Goal: Check status: Check status

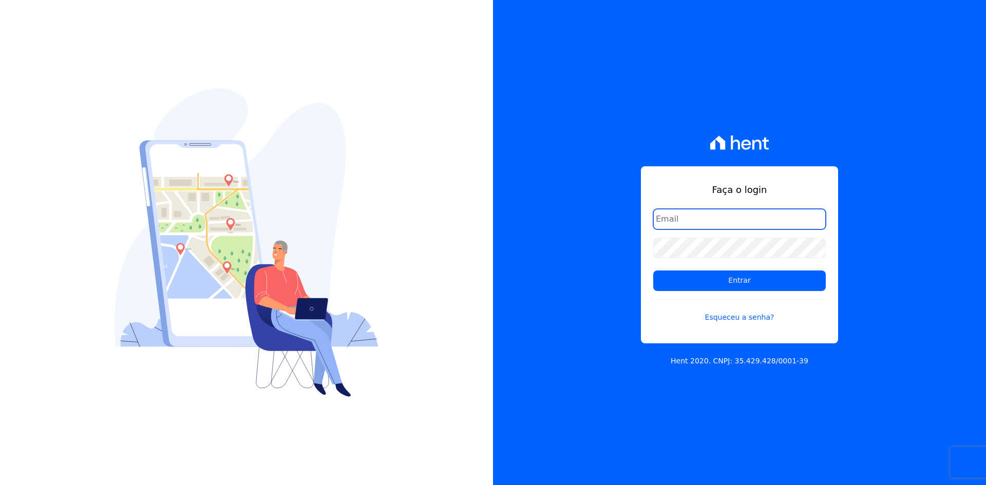
type input "[EMAIL_ADDRESS][DOMAIN_NAME]"
drag, startPoint x: 985, startPoint y: 0, endPoint x: 529, endPoint y: 89, distance: 465.0
click at [529, 95] on div "Faça o login contato@grupokaiser.com.br Entrar Esqueceu a senha? Hent 2020. CNP…" at bounding box center [739, 242] width 493 height 485
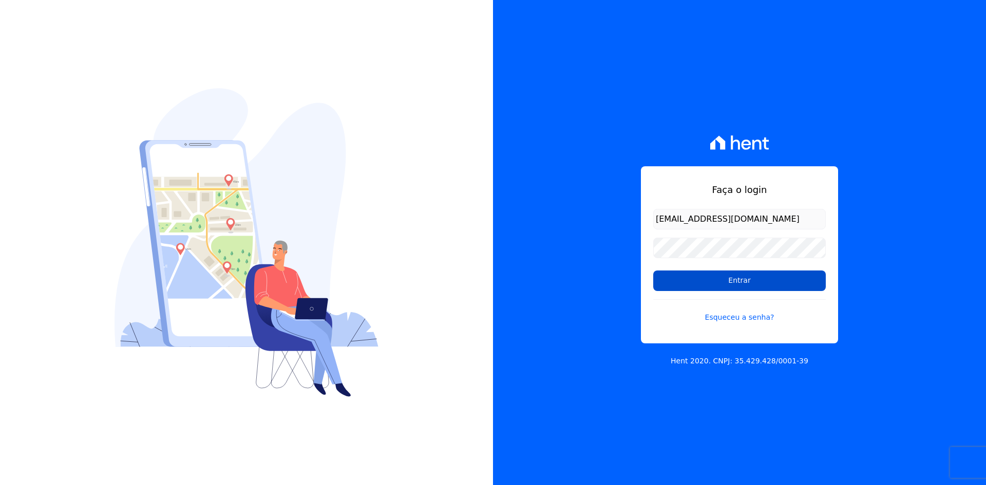
click at [668, 283] on input "Entrar" at bounding box center [739, 281] width 172 height 21
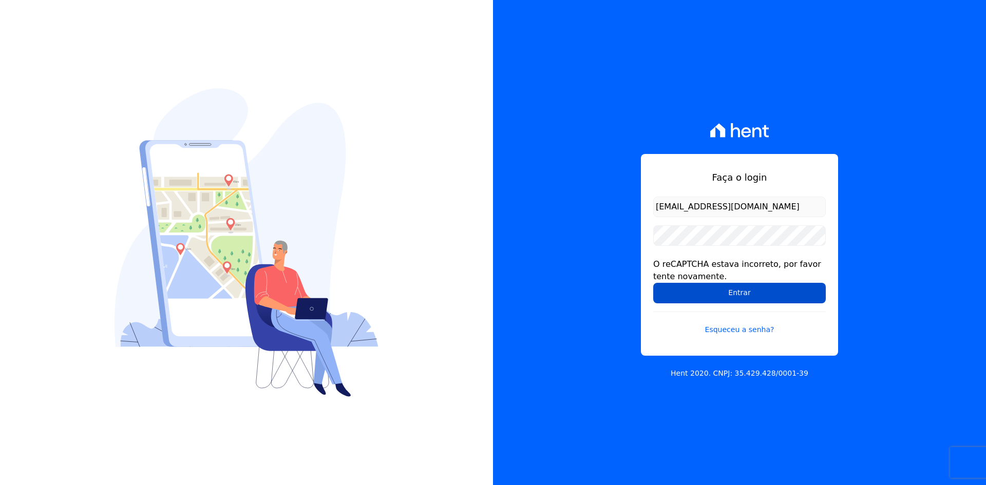
click at [692, 291] on input "Entrar" at bounding box center [739, 293] width 172 height 21
click at [672, 294] on input "Entrar" at bounding box center [739, 293] width 172 height 21
click at [666, 290] on input "Entrar" at bounding box center [739, 293] width 172 height 21
click at [710, 296] on input "Entrar" at bounding box center [739, 293] width 172 height 21
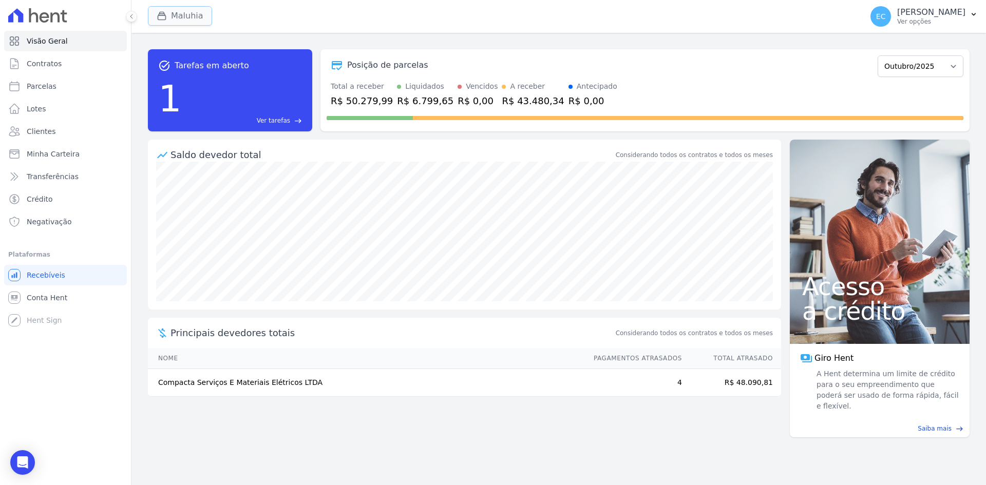
click at [162, 12] on icon "button" at bounding box center [162, 16] width 8 height 8
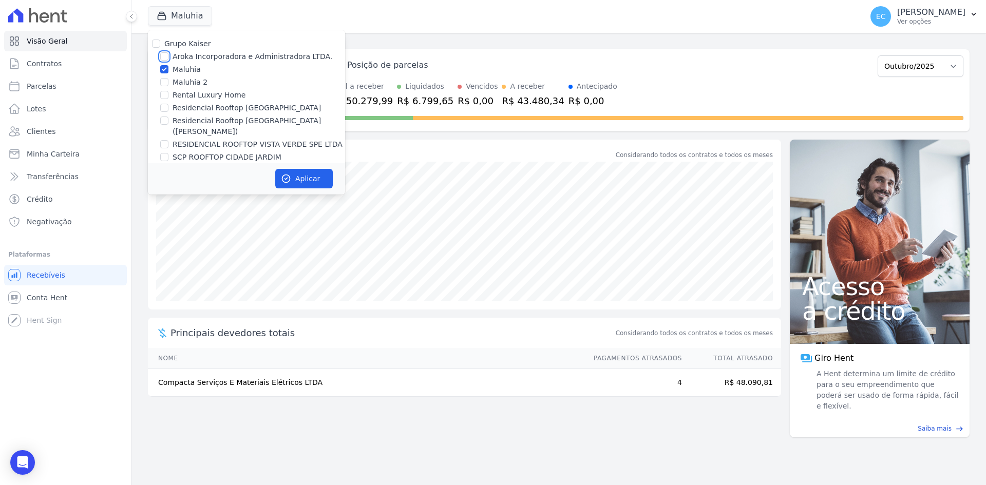
click at [162, 54] on input "Aroka Incorporadora e Administradora LTDA." at bounding box center [164, 56] width 8 height 8
checkbox input "true"
click at [164, 68] on input "Maluhia" at bounding box center [164, 69] width 8 height 8
checkbox input "false"
click at [291, 175] on icon "button" at bounding box center [286, 178] width 10 height 10
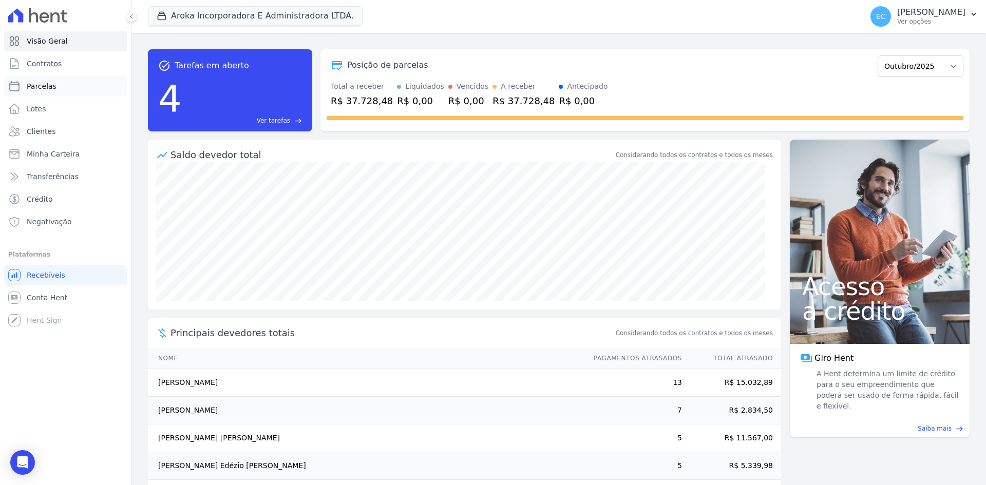
click at [37, 86] on span "Parcelas" at bounding box center [42, 86] width 30 height 10
select select
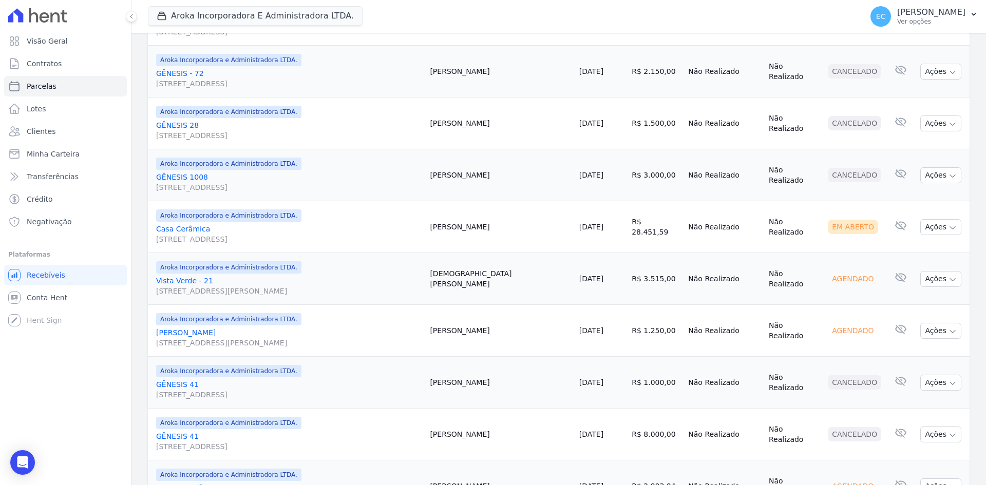
scroll to position [474, 0]
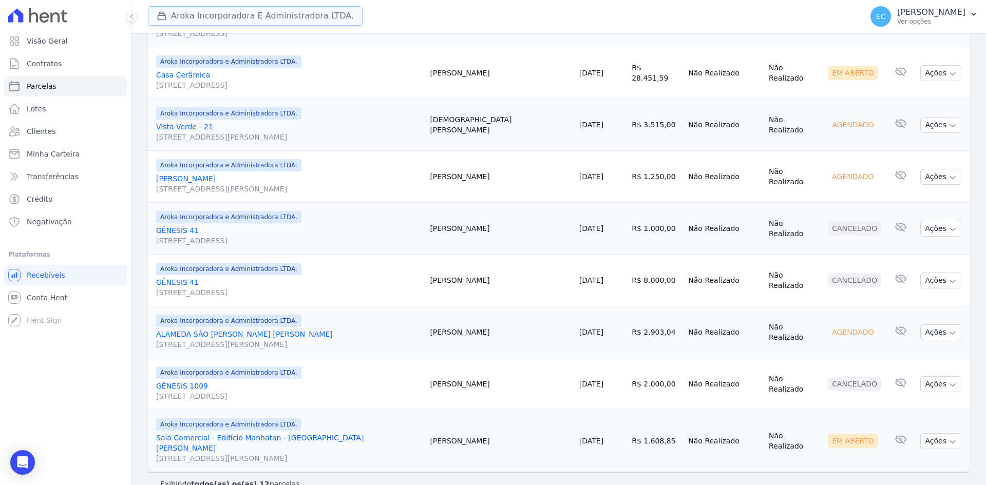
click at [171, 14] on button "Aroka Incorporadora E Administradora LTDA." at bounding box center [255, 16] width 215 height 20
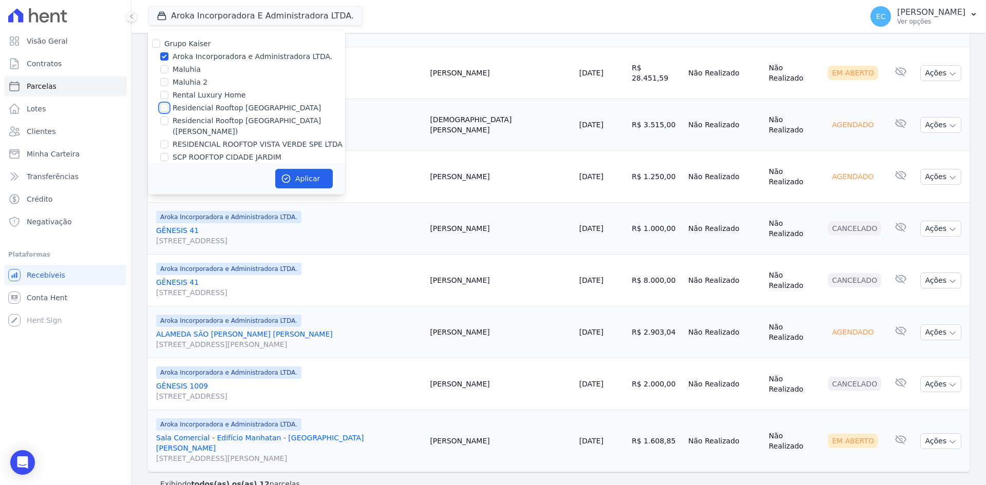
click at [163, 108] on input "Residencial Rooftop Vista Verde" at bounding box center [164, 108] width 8 height 8
checkbox input "true"
click at [164, 54] on input "Aroka Incorporadora e Administradora LTDA." at bounding box center [164, 56] width 8 height 8
checkbox input "false"
click at [319, 169] on button "Aplicar" at bounding box center [303, 179] width 57 height 20
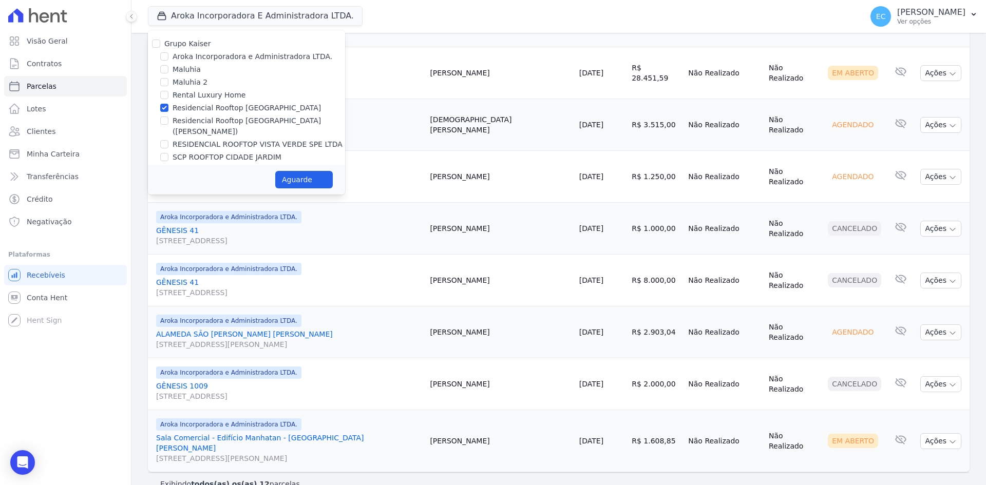
select select
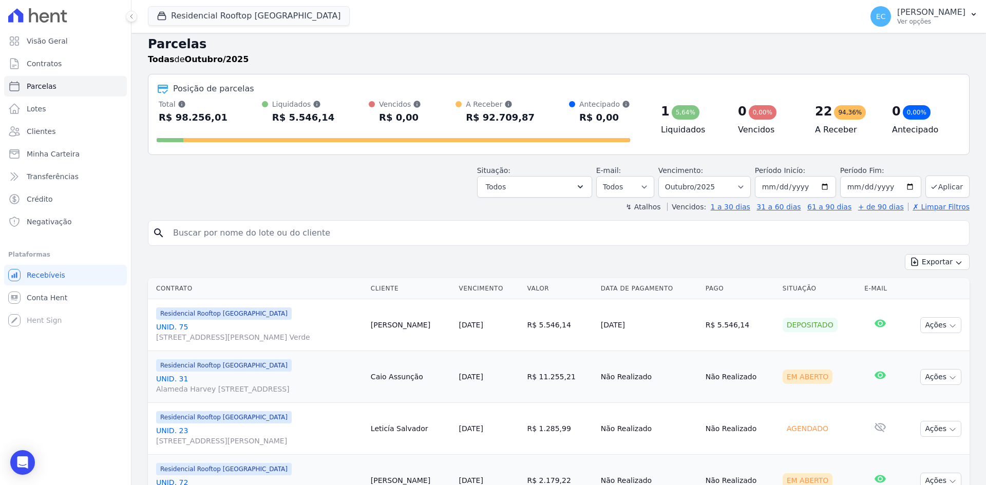
scroll to position [0, 0]
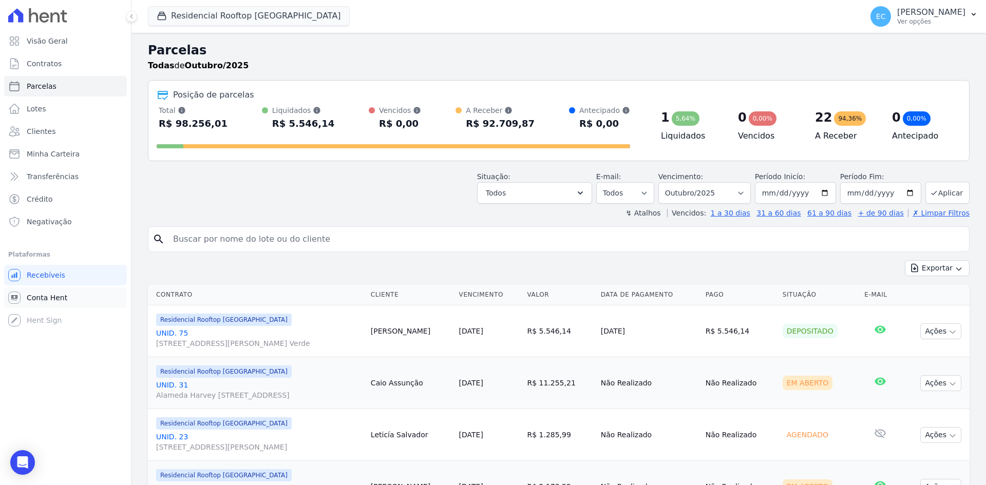
click at [41, 295] on span "Conta Hent" at bounding box center [47, 298] width 41 height 10
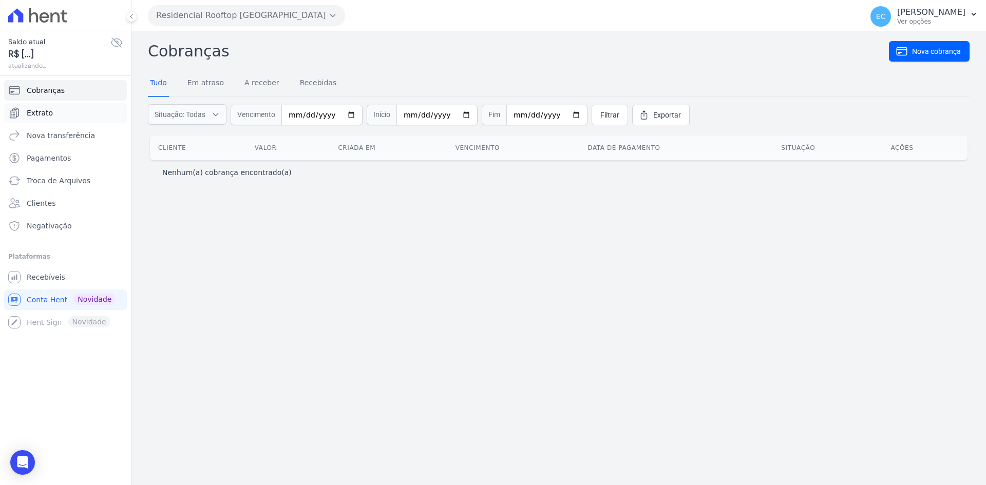
click at [75, 117] on link "Extrato" at bounding box center [65, 113] width 123 height 21
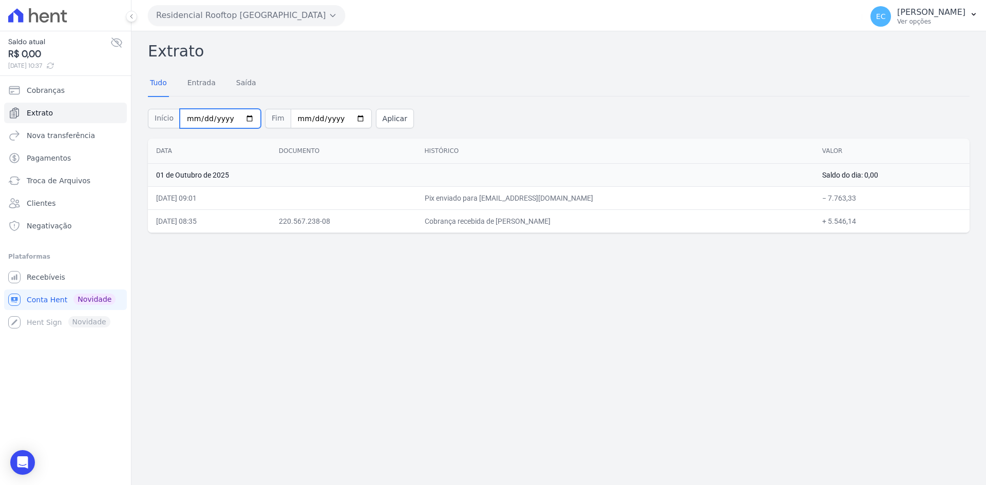
click at [188, 120] on input "2025-10-01" at bounding box center [220, 119] width 81 height 20
type input "2025-10-25"
type input "2025-09-25"
click at [382, 121] on button "Aplicar" at bounding box center [395, 119] width 38 height 20
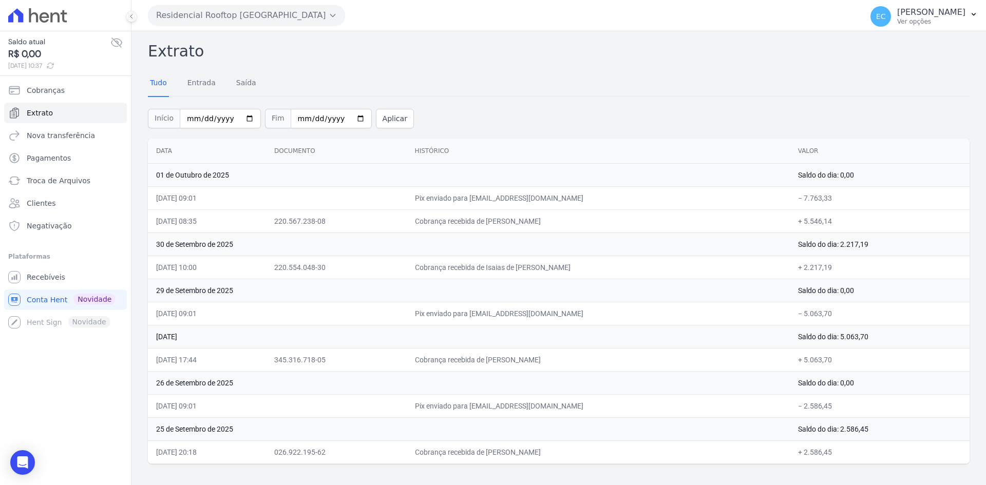
drag, startPoint x: 500, startPoint y: 278, endPoint x: 572, endPoint y: 275, distance: 72.4
click at [572, 275] on td "Cobrança recebida de Isaias de Andre de Lima" at bounding box center [598, 267] width 383 height 23
click at [596, 284] on td "29 de Setembro de 2025" at bounding box center [469, 290] width 642 height 23
drag, startPoint x: 464, startPoint y: 264, endPoint x: 539, endPoint y: 269, distance: 75.6
click at [539, 269] on td "Cobrança recebida de Isaias de Andre de Lima" at bounding box center [598, 267] width 383 height 23
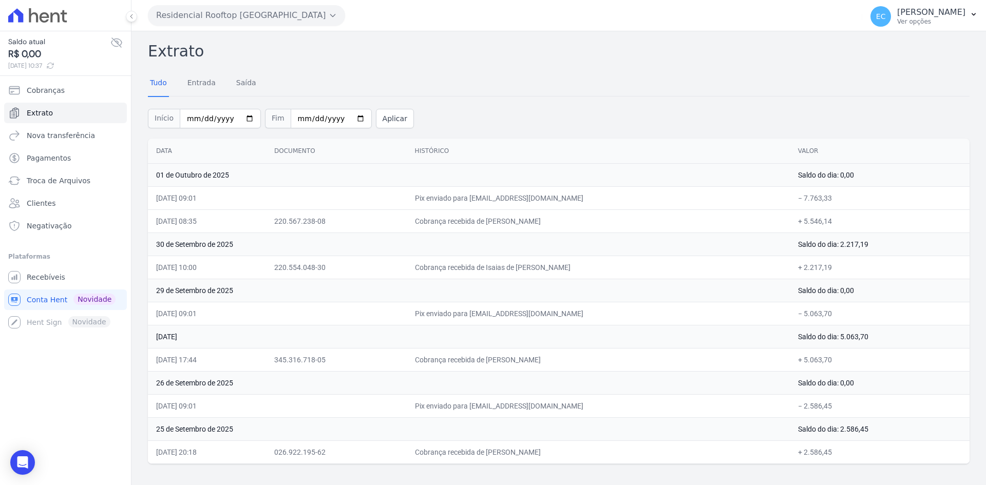
click at [542, 307] on td "Pix enviado para contato@aroka.com.br" at bounding box center [598, 313] width 383 height 23
click at [678, 99] on div "Início 2025-09-25 Fim 2025-10-02 Aplicar" at bounding box center [558, 117] width 821 height 43
click at [659, 101] on div "Início 2025-09-25 Fim 2025-10-02 Aplicar" at bounding box center [558, 117] width 821 height 43
click at [562, 112] on div "Início 2025-09-25 Fim 2025-10-02 Aplicar" at bounding box center [558, 117] width 821 height 43
click at [653, 95] on div "Tudo Entrada Saída" at bounding box center [558, 83] width 821 height 25
